Goal: Transaction & Acquisition: Purchase product/service

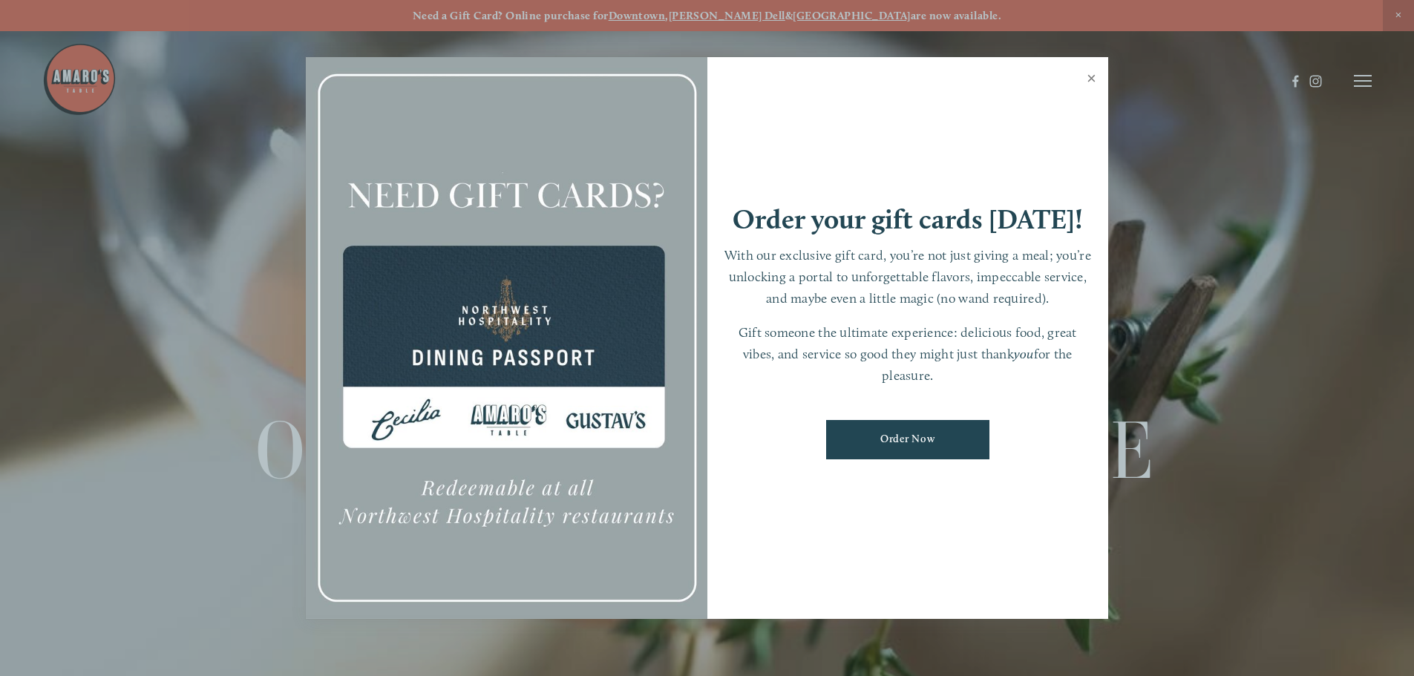
click at [1090, 77] on link "Close" at bounding box center [1091, 80] width 29 height 42
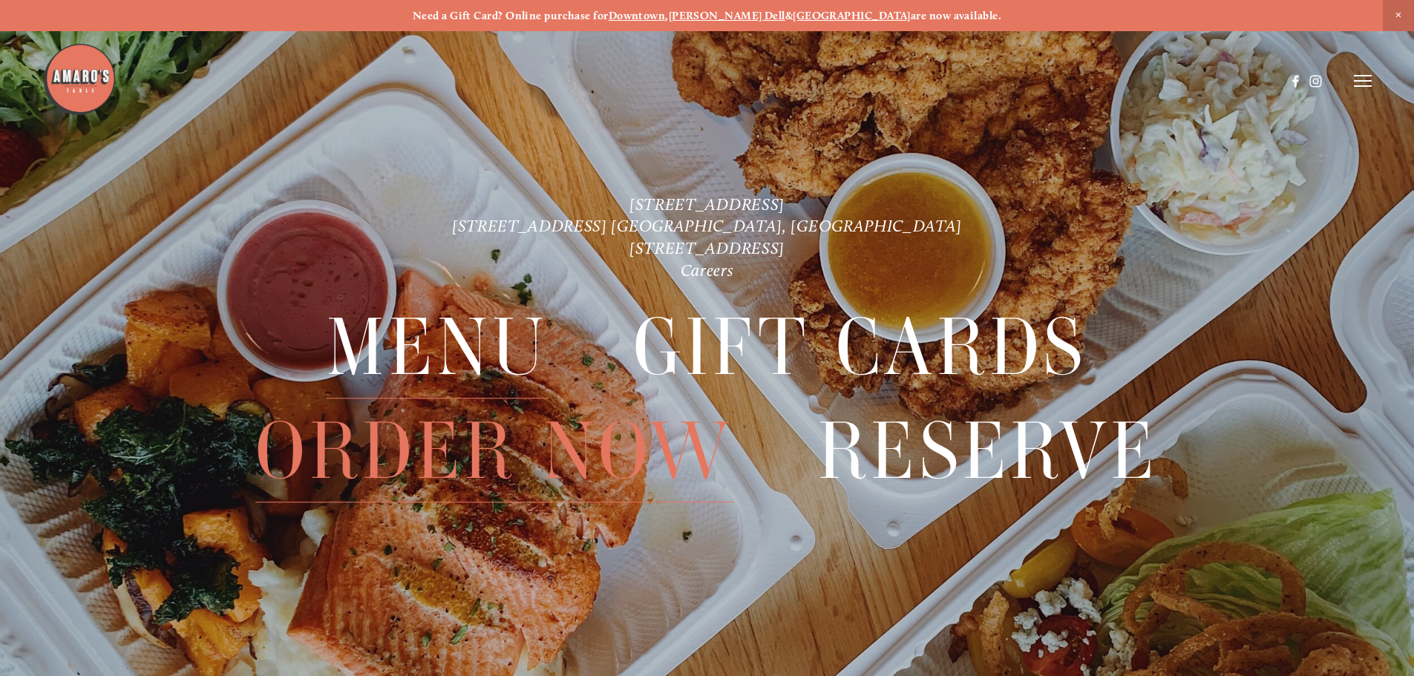
click at [458, 356] on span "Menu" at bounding box center [437, 348] width 221 height 102
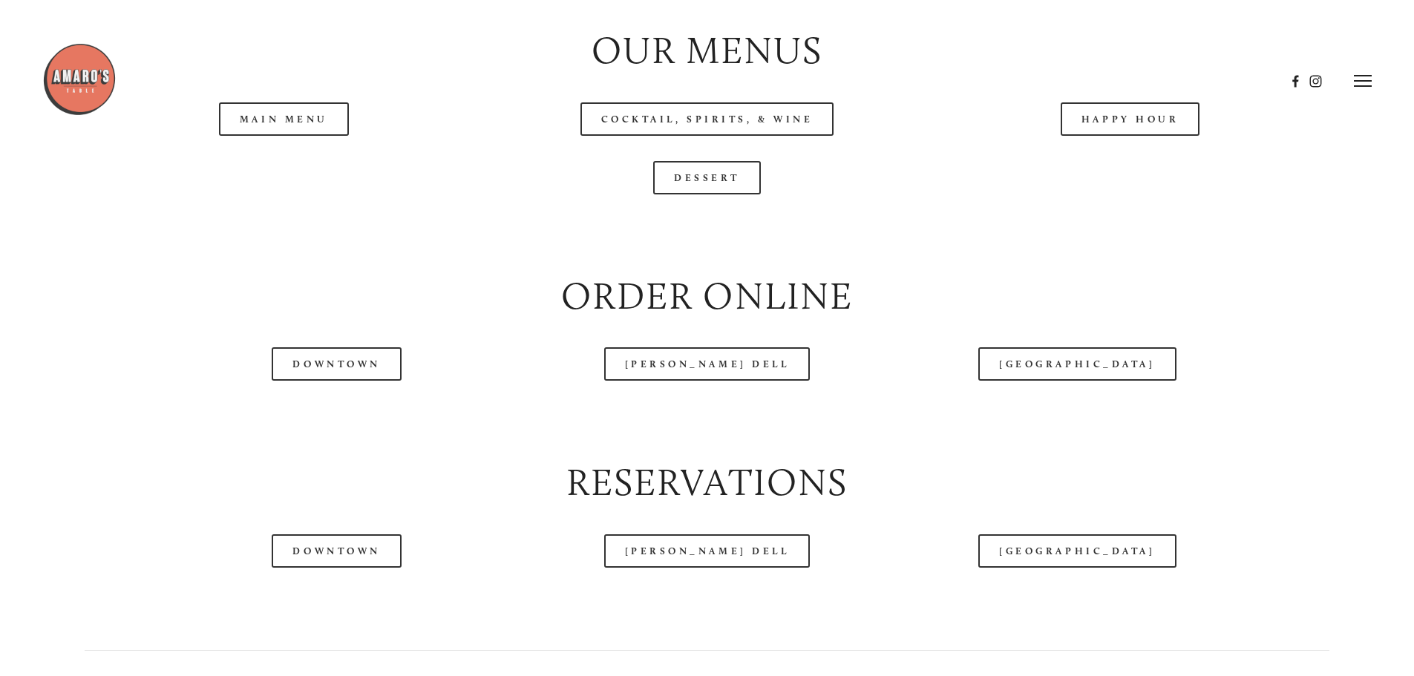
scroll to position [1707, 0]
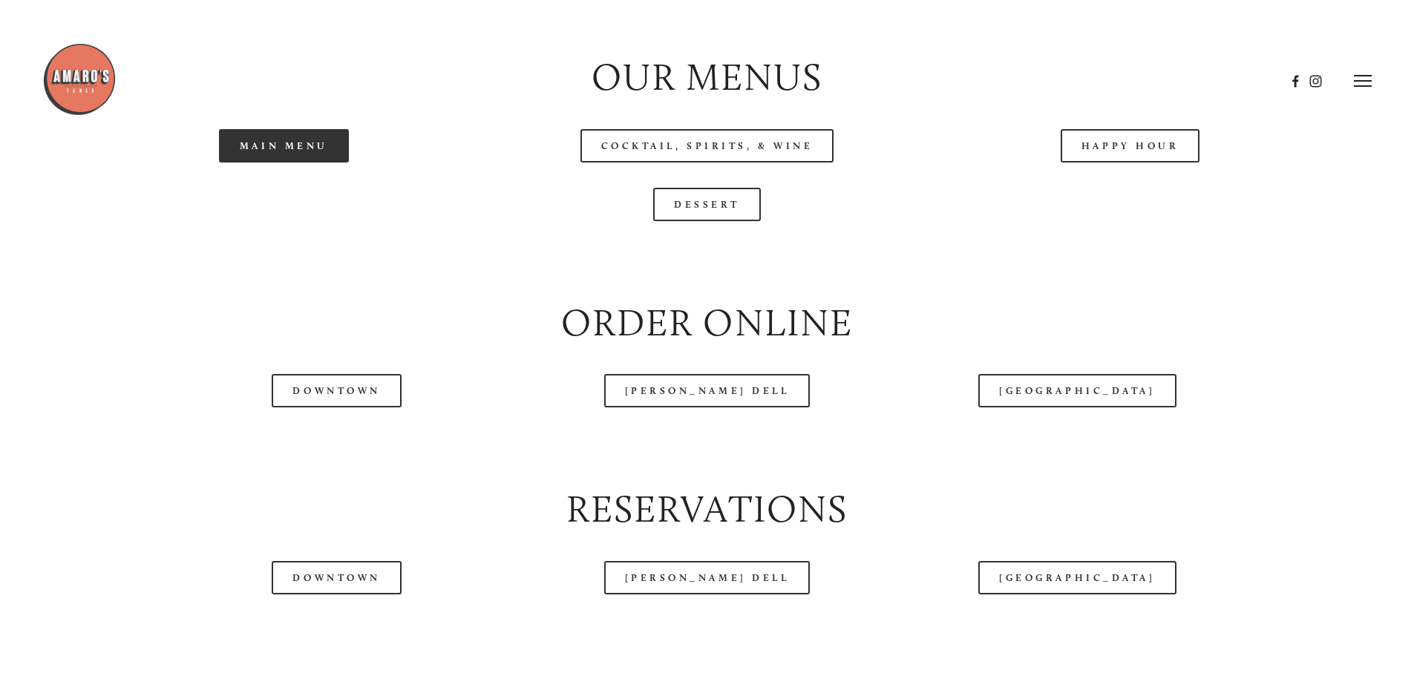
click at [307, 163] on link "Main Menu" at bounding box center [284, 145] width 130 height 33
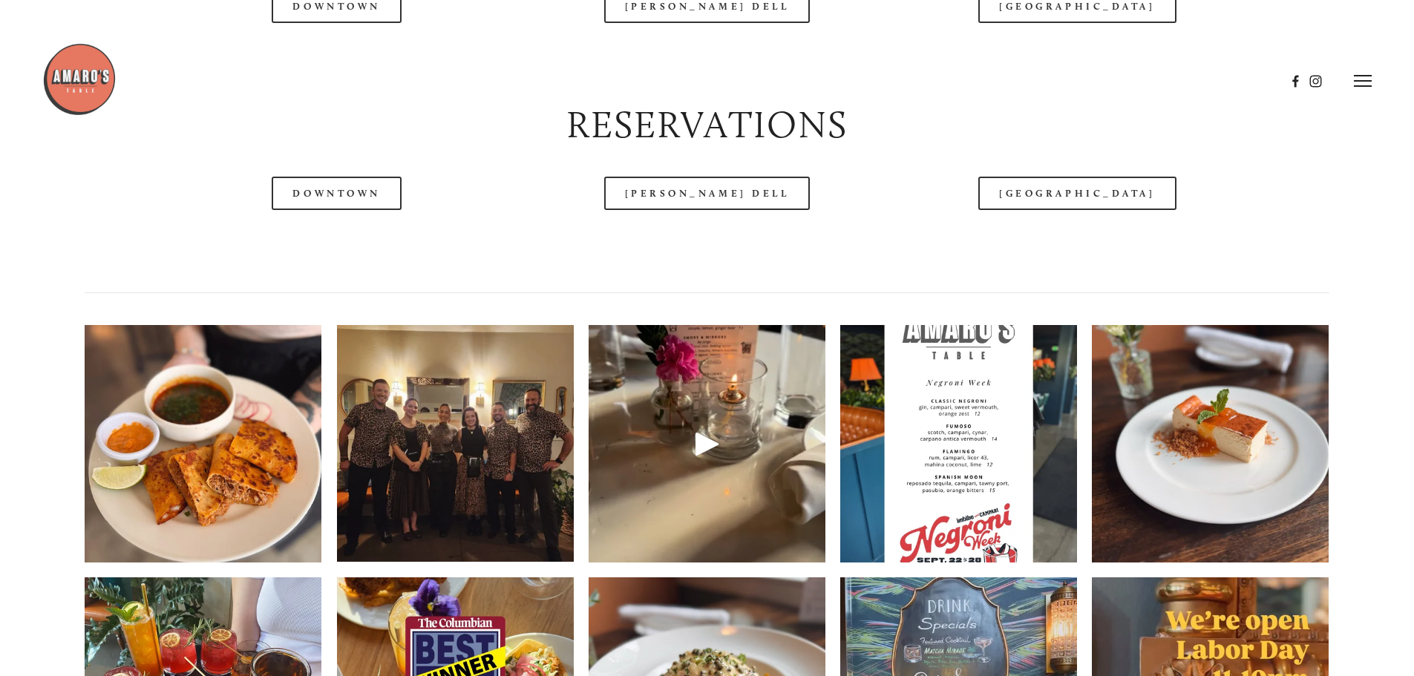
scroll to position [1856, 0]
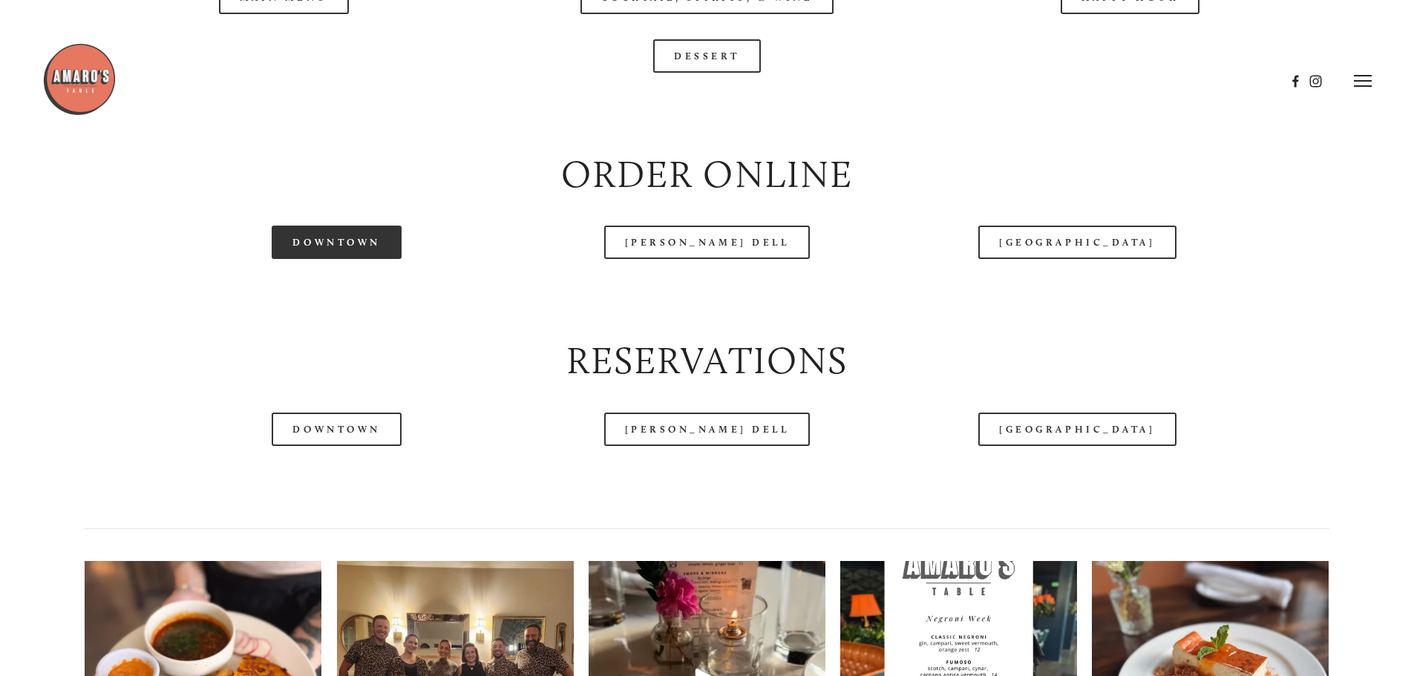
click at [319, 259] on link "Downtown" at bounding box center [336, 242] width 129 height 33
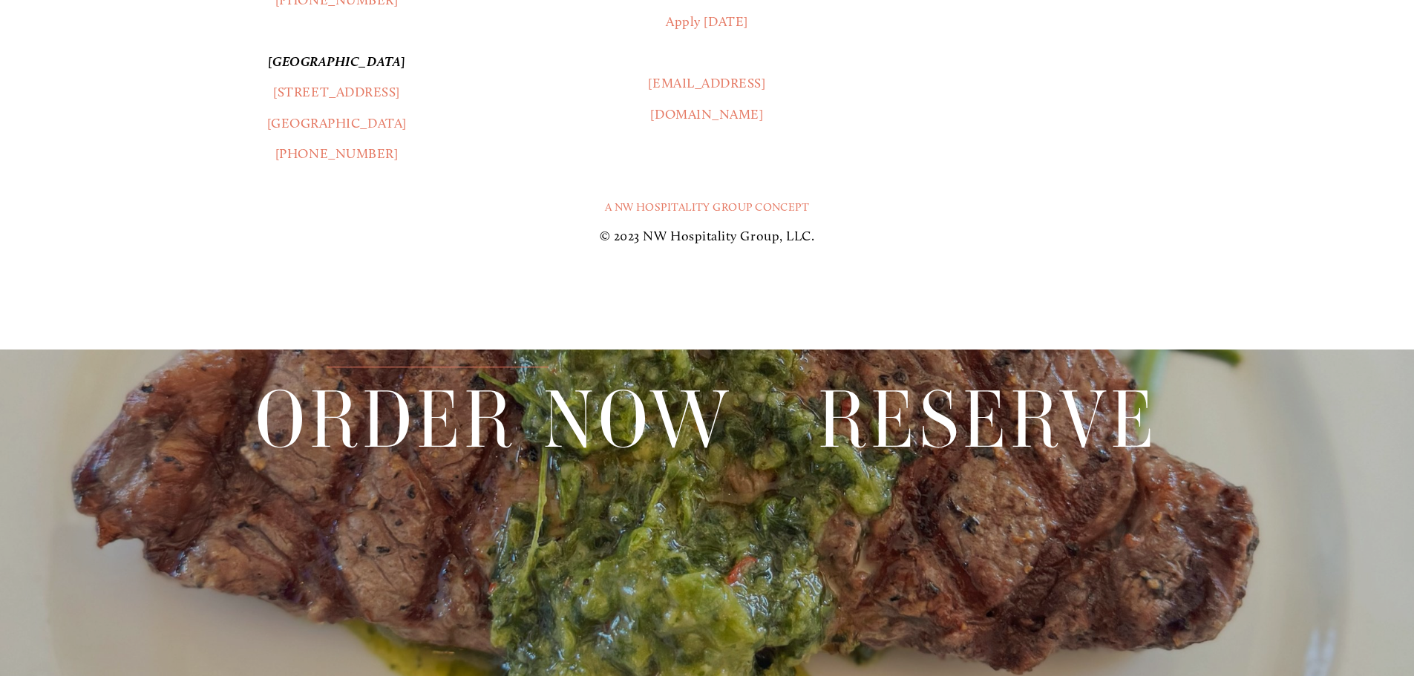
scroll to position [3489, 0]
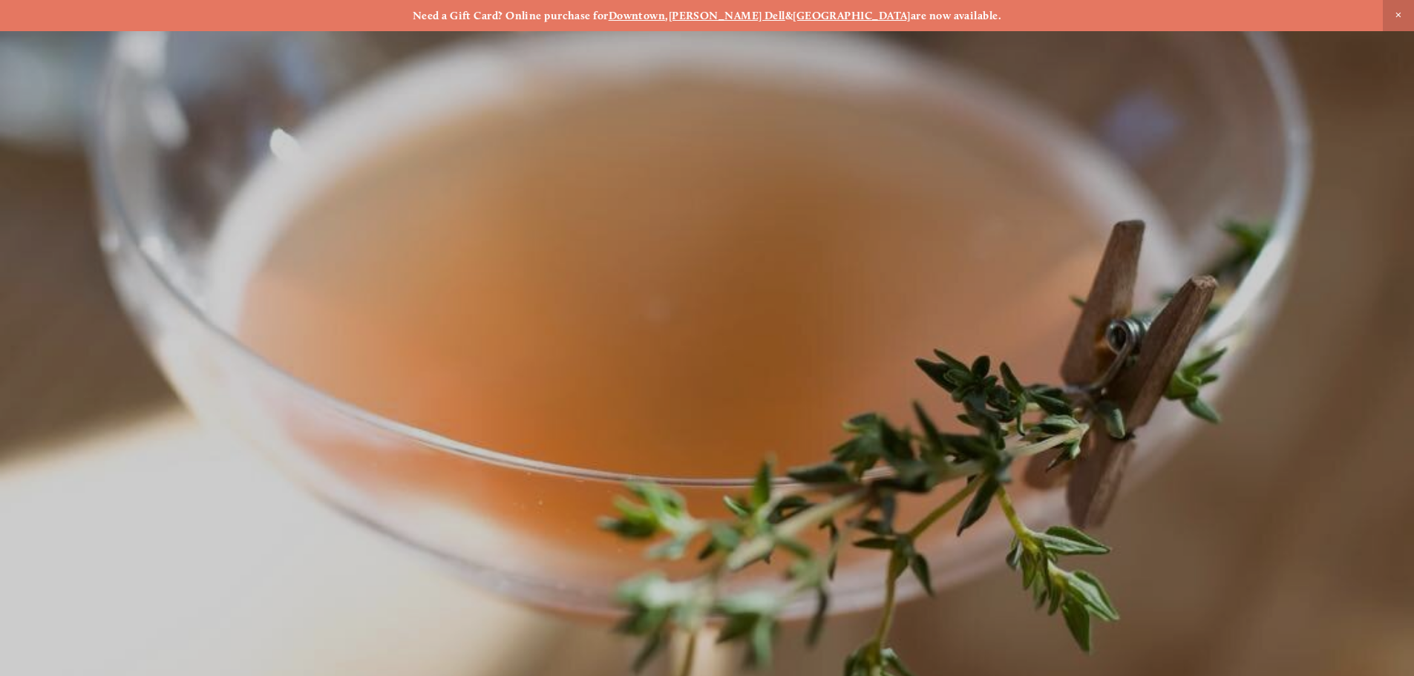
scroll to position [31, 0]
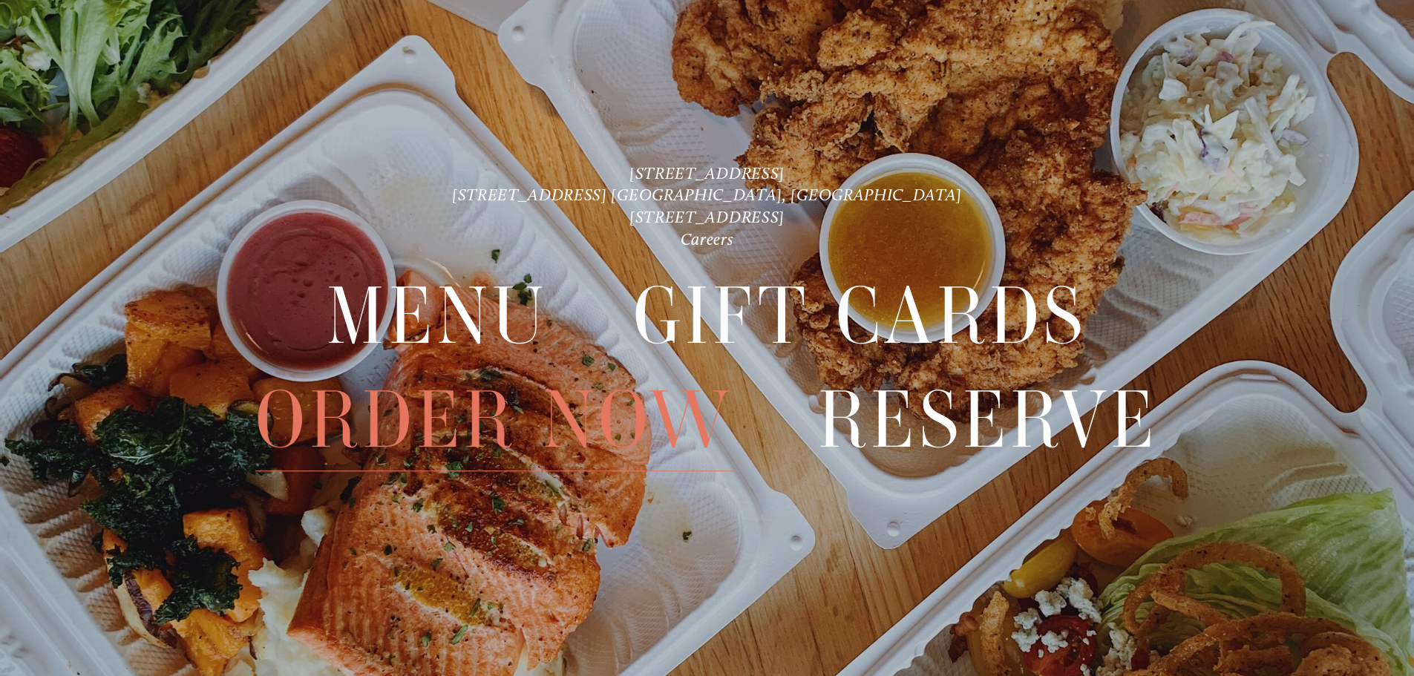
click at [436, 434] on span "Order Now" at bounding box center [493, 420] width 477 height 102
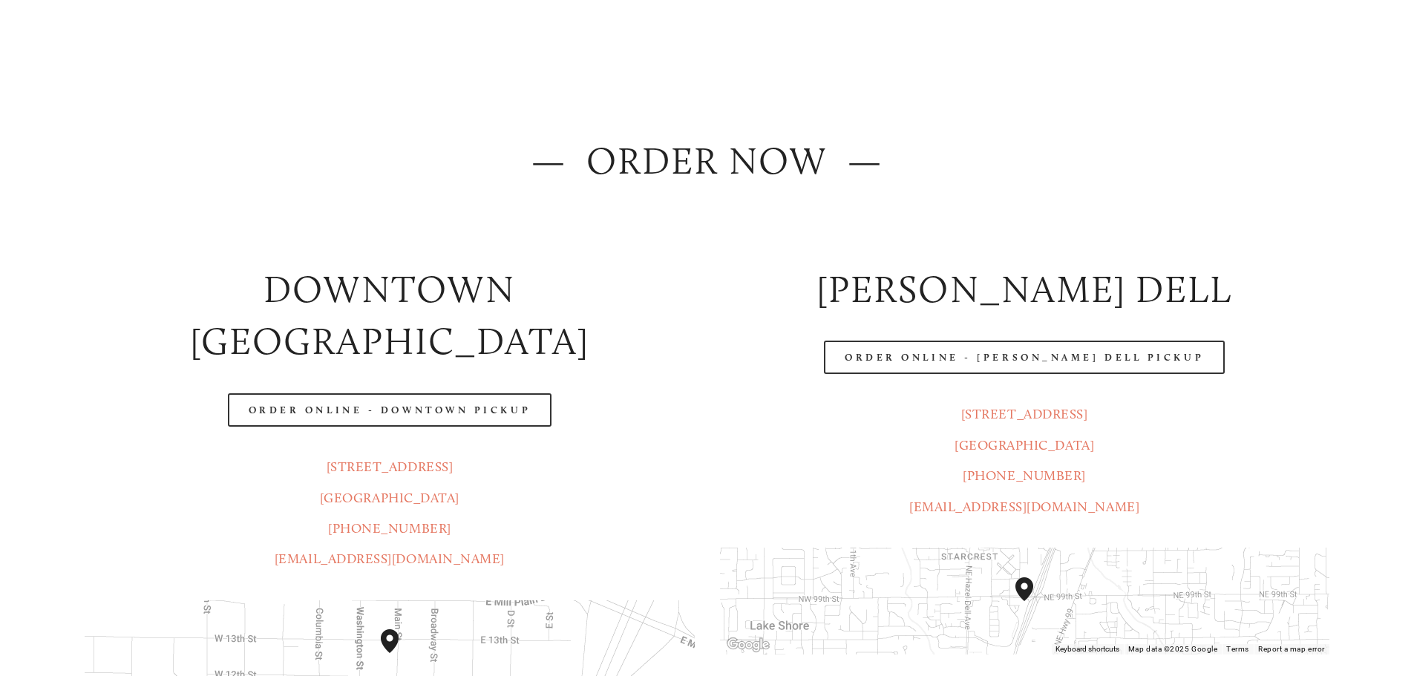
scroll to position [148, 0]
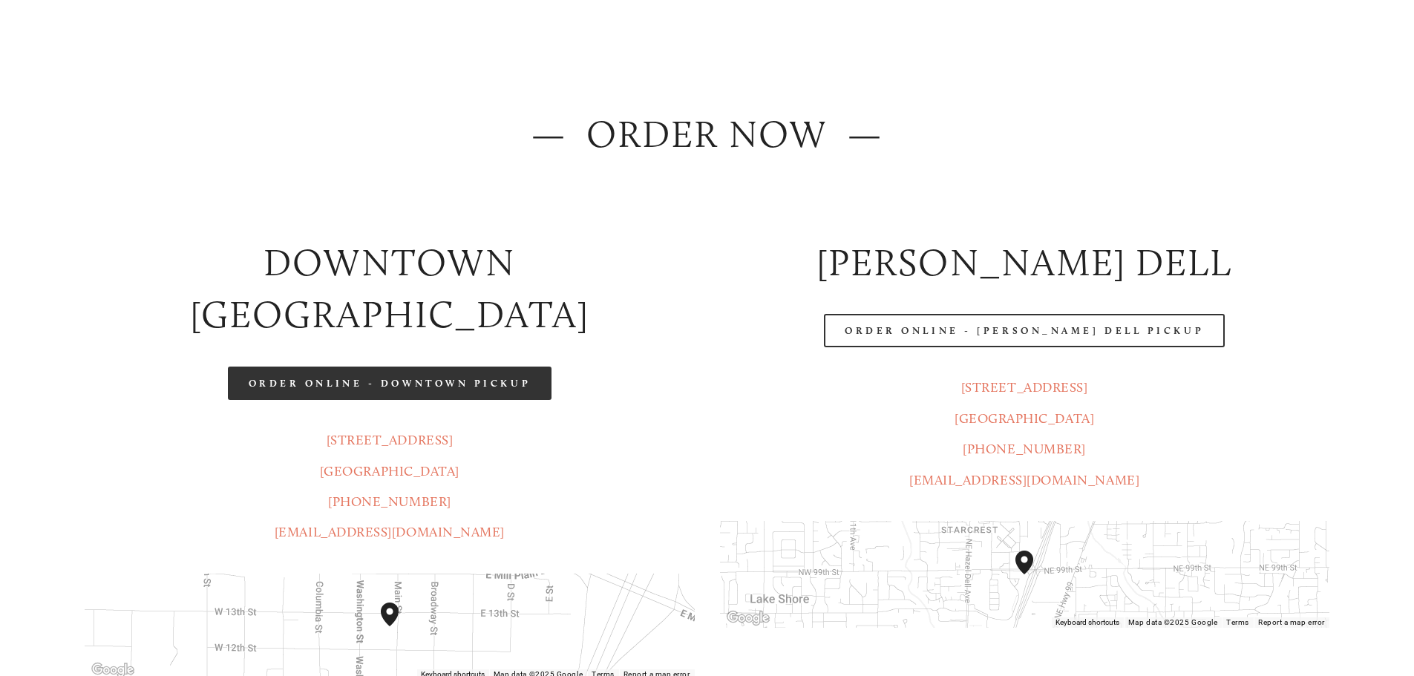
click at [527, 367] on link "Order Online - Downtown pickup" at bounding box center [390, 383] width 324 height 33
